Goal: Check status

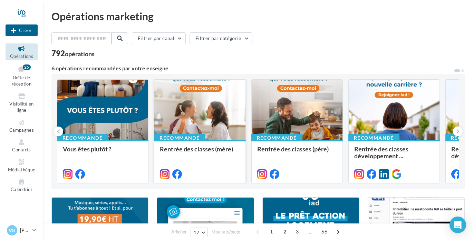
click at [196, 116] on div at bounding box center [199, 110] width 91 height 61
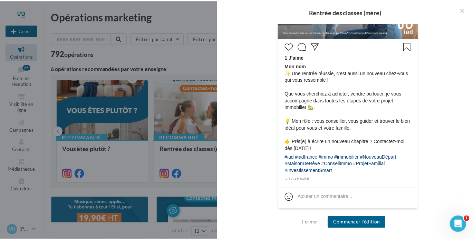
scroll to position [134, 0]
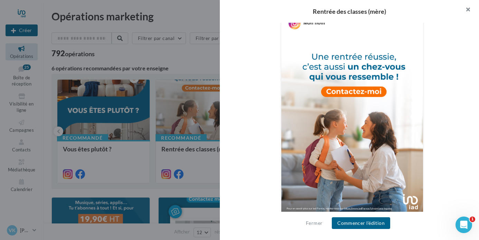
click at [467, 9] on button "button" at bounding box center [465, 10] width 28 height 21
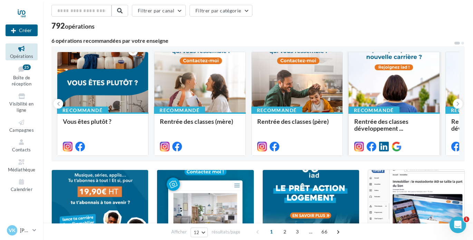
scroll to position [27, 0]
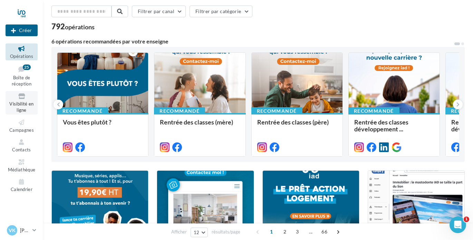
click at [22, 101] on span "Visibilité en ligne" at bounding box center [21, 107] width 24 height 12
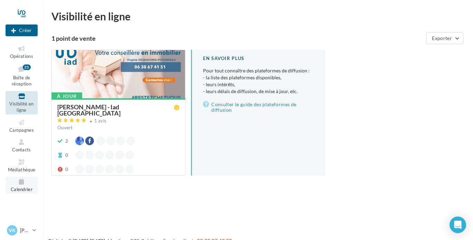
click at [19, 182] on icon at bounding box center [22, 182] width 28 height 8
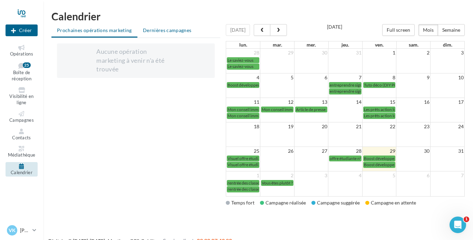
click at [159, 31] on span "Dernières campagnes" at bounding box center [167, 30] width 49 height 6
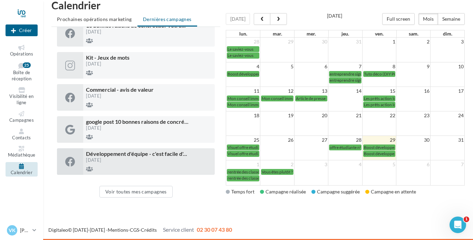
scroll to position [11, 0]
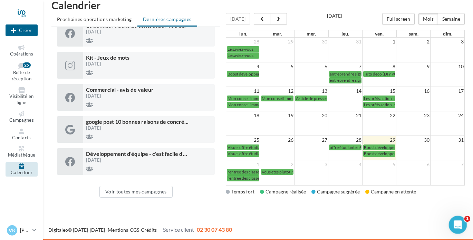
click at [459, 224] on icon "Ouvrir le Messenger Intercom" at bounding box center [456, 224] width 11 height 11
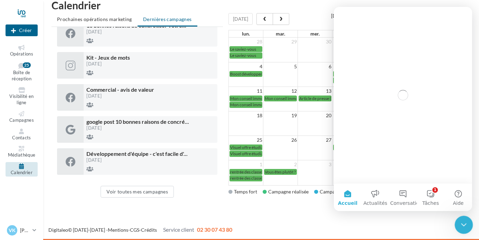
scroll to position [0, 0]
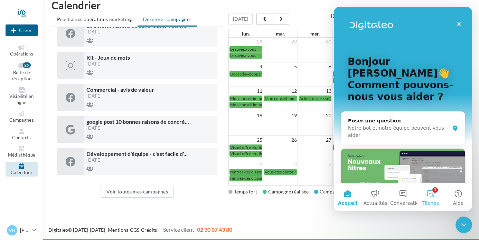
click at [430, 193] on button "1 Tâches" at bounding box center [430, 198] width 28 height 28
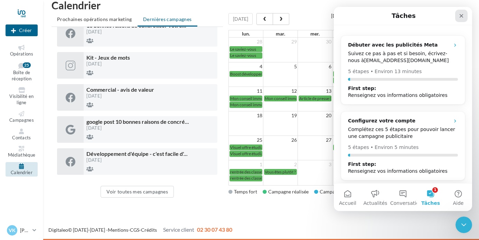
click at [462, 16] on icon "Fermer" at bounding box center [461, 16] width 6 height 6
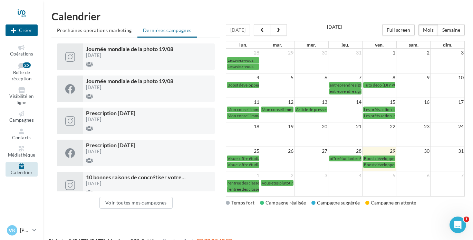
click at [247, 182] on span "rentrée des classes (mère)" at bounding box center [251, 183] width 46 height 5
